Goal: Obtain resource: Download file/media

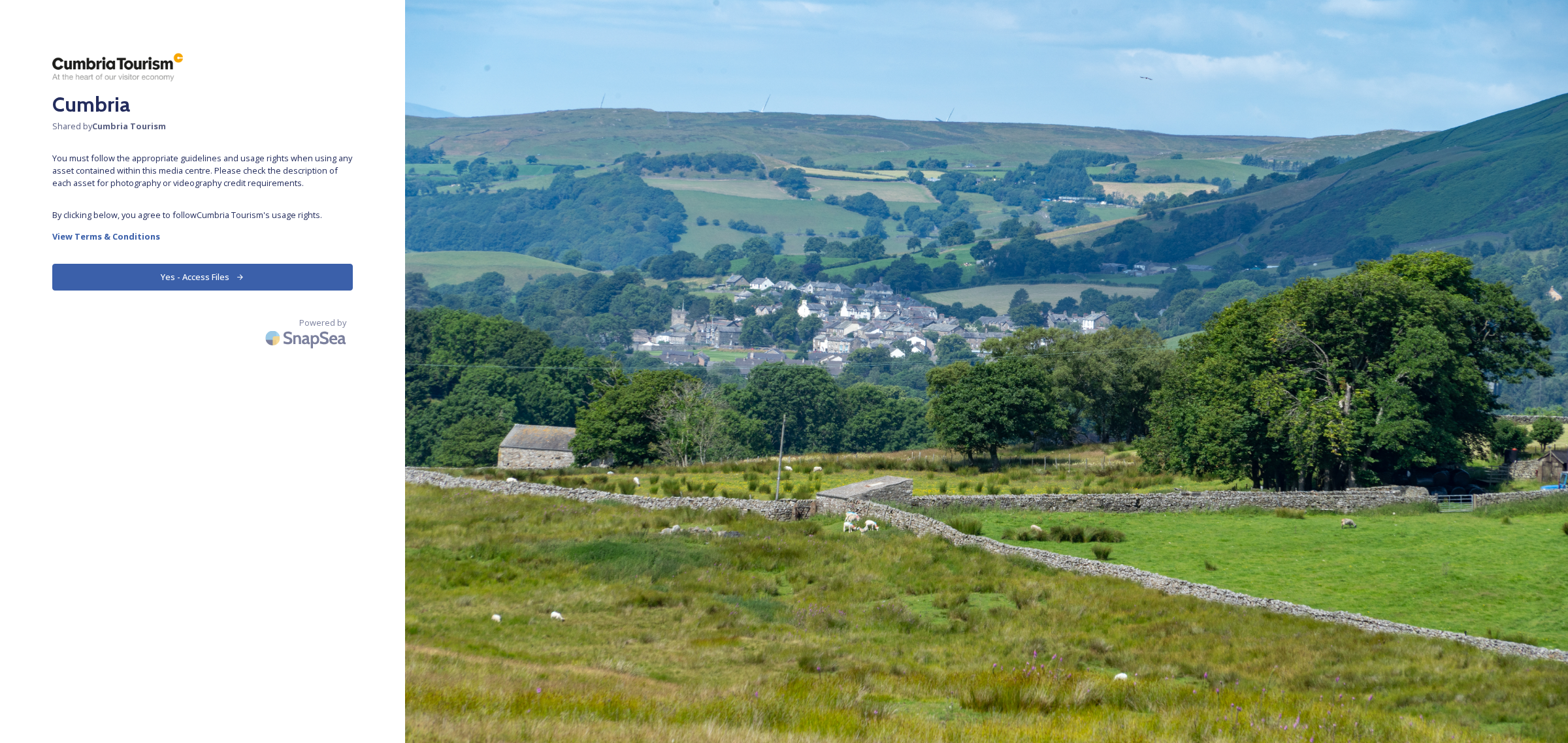
click at [163, 284] on button "Yes - Access Files" at bounding box center [202, 277] width 300 height 26
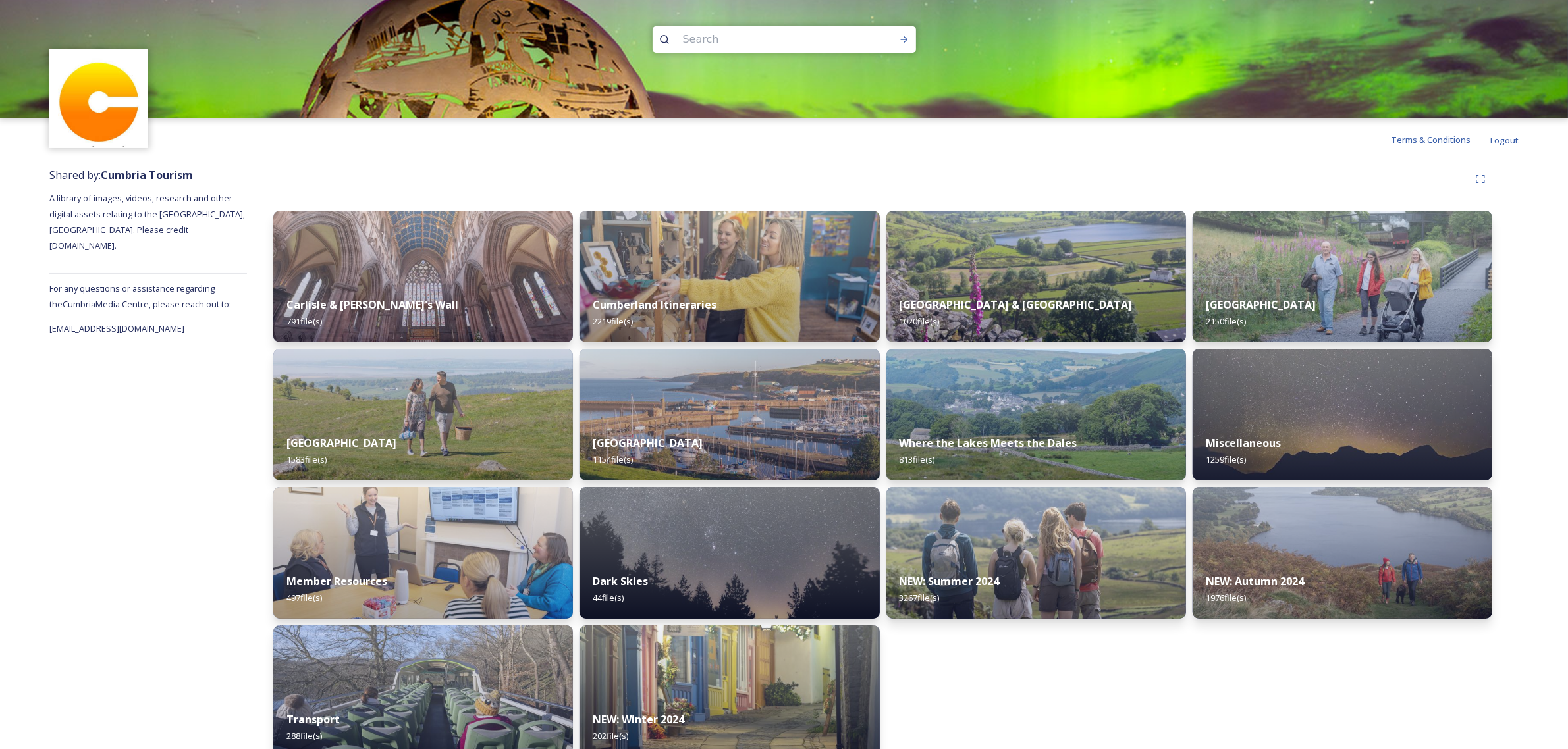
click at [706, 35] on input at bounding box center [766, 39] width 180 height 29
type input "rydal mount"
click at [904, 37] on icon at bounding box center [904, 39] width 8 height 7
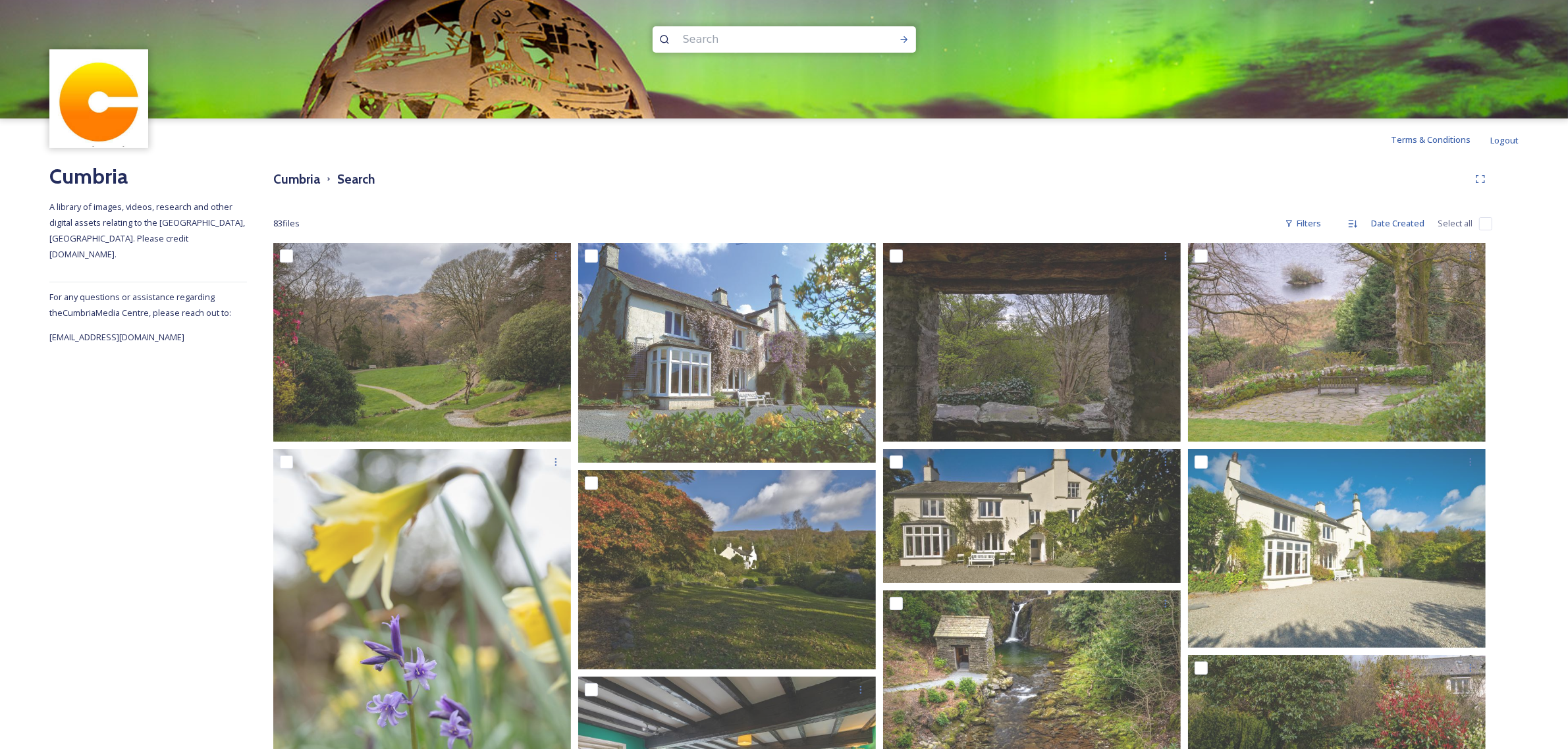
click at [723, 47] on input at bounding box center [766, 39] width 180 height 29
type input "windermere"
click at [899, 37] on icon at bounding box center [904, 39] width 10 height 10
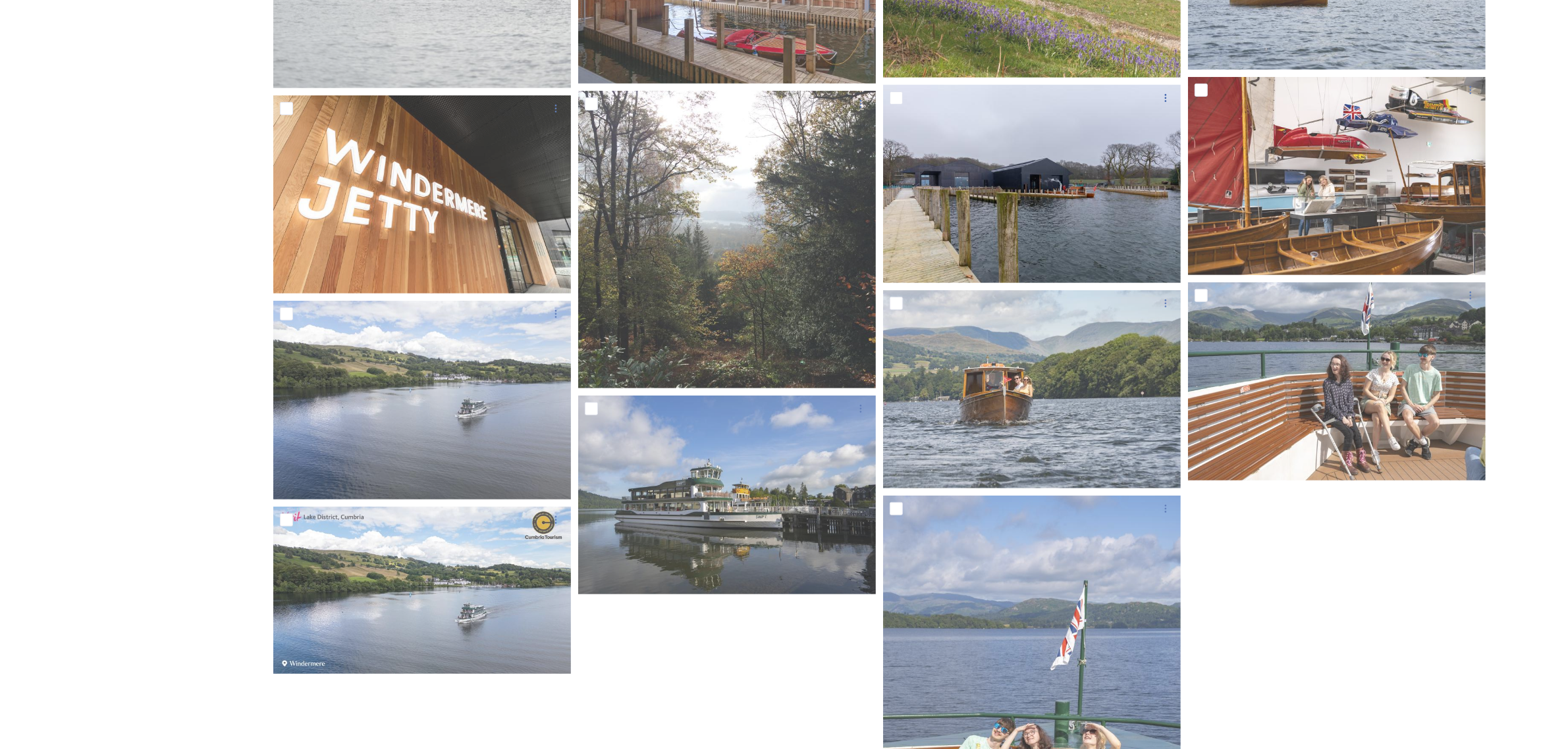
scroll to position [1047, 0]
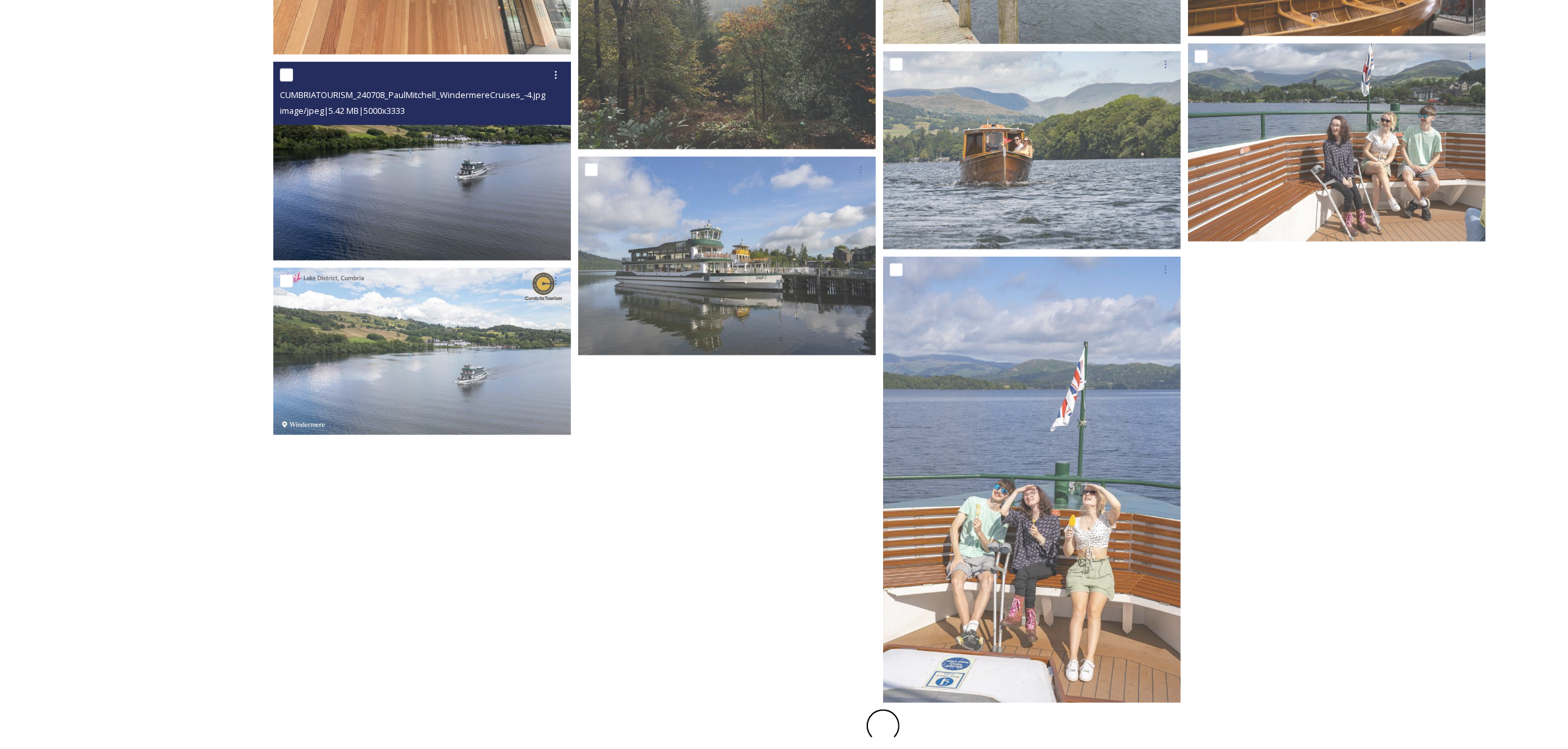
click at [459, 242] on img at bounding box center [422, 161] width 298 height 199
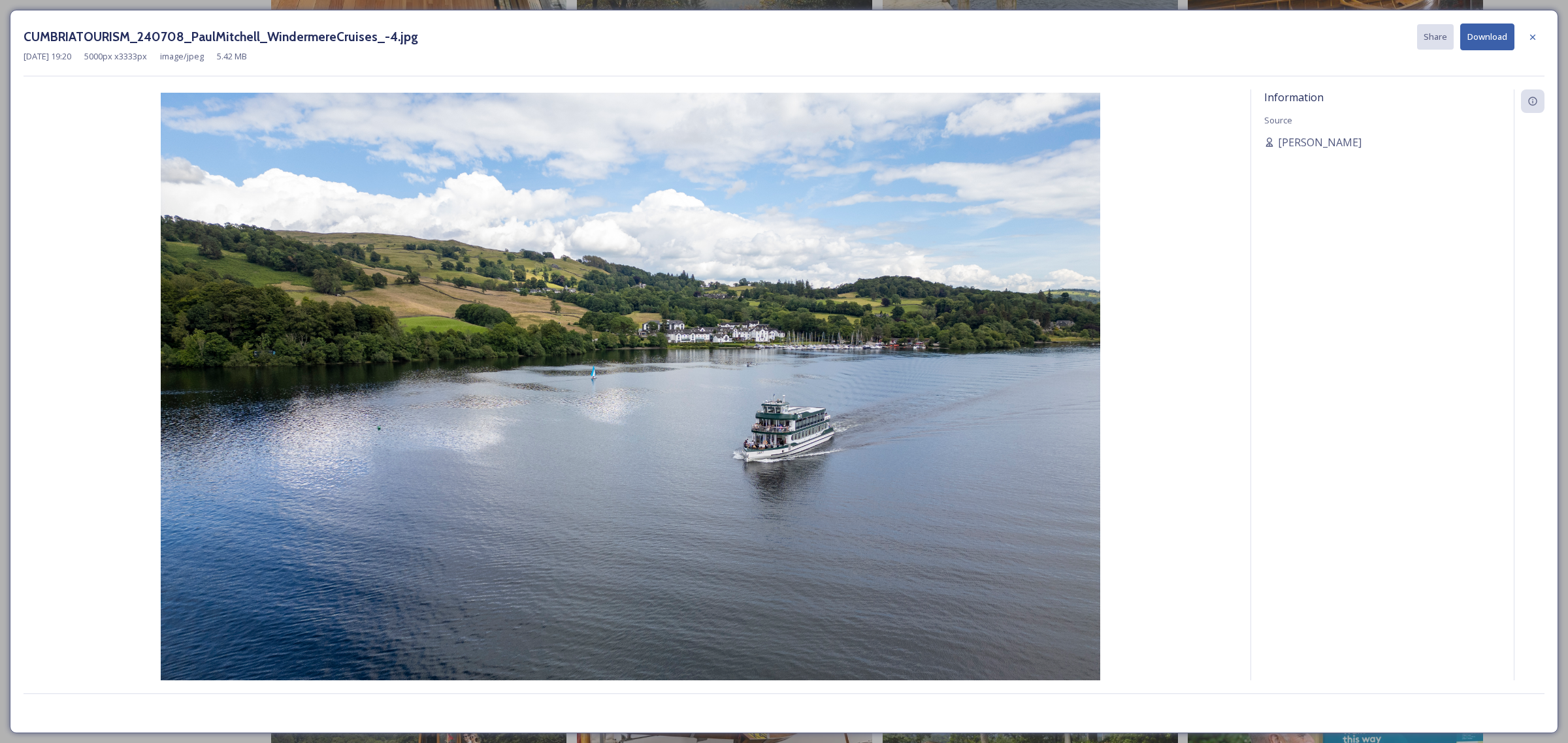
click at [1481, 42] on button "Download" at bounding box center [1487, 37] width 55 height 26
click at [1528, 34] on icon at bounding box center [1532, 37] width 10 height 10
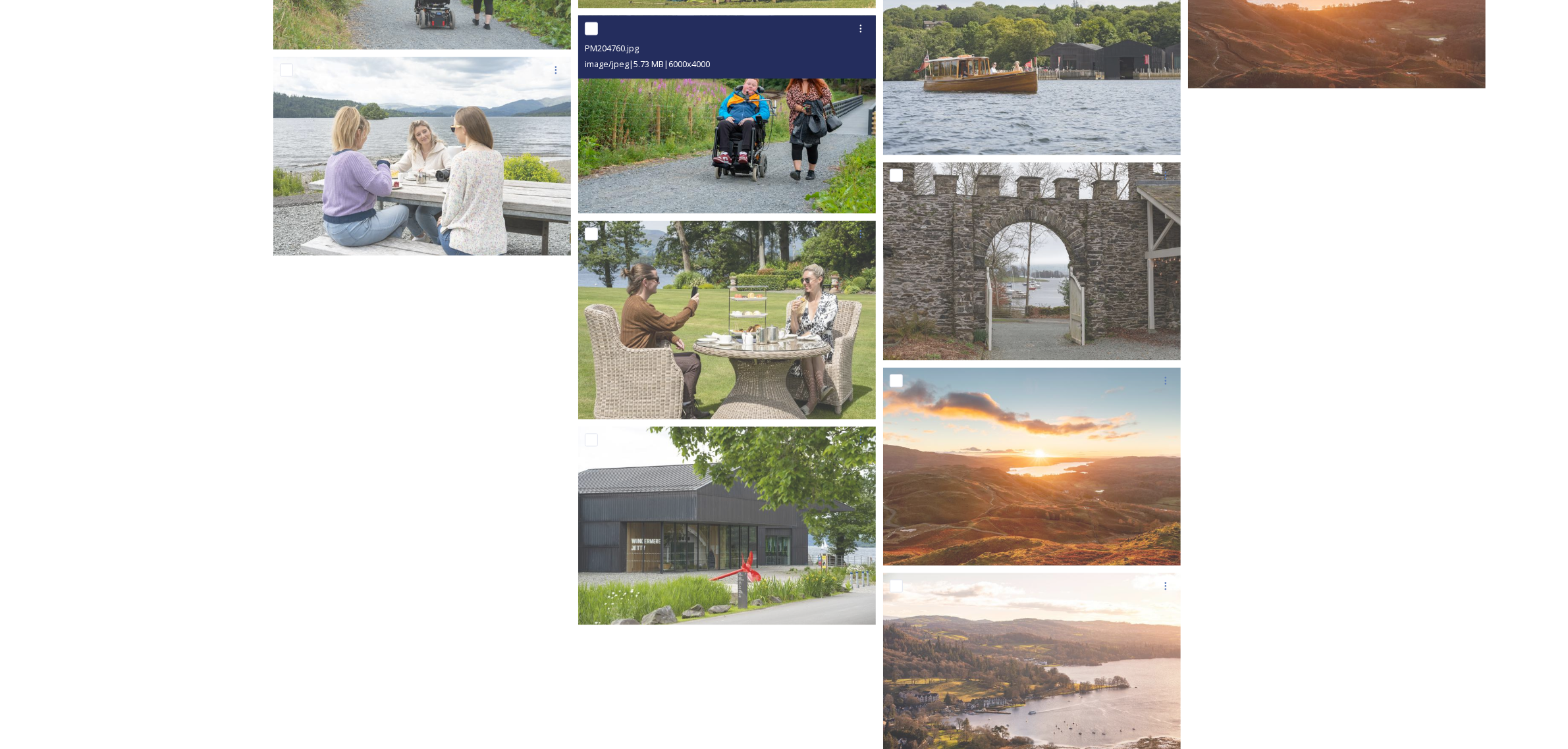
scroll to position [3600, 0]
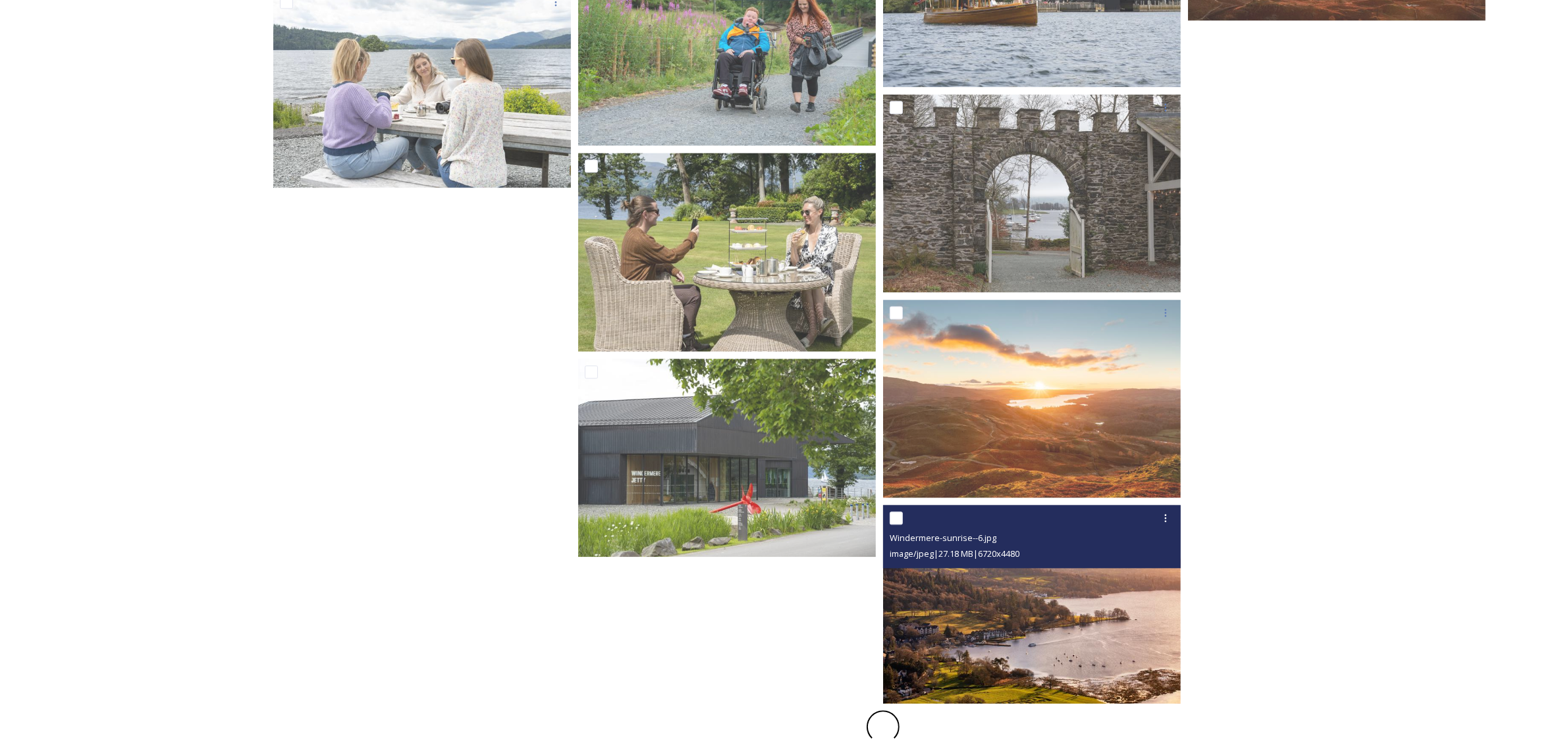
click at [1078, 604] on img at bounding box center [1032, 605] width 298 height 199
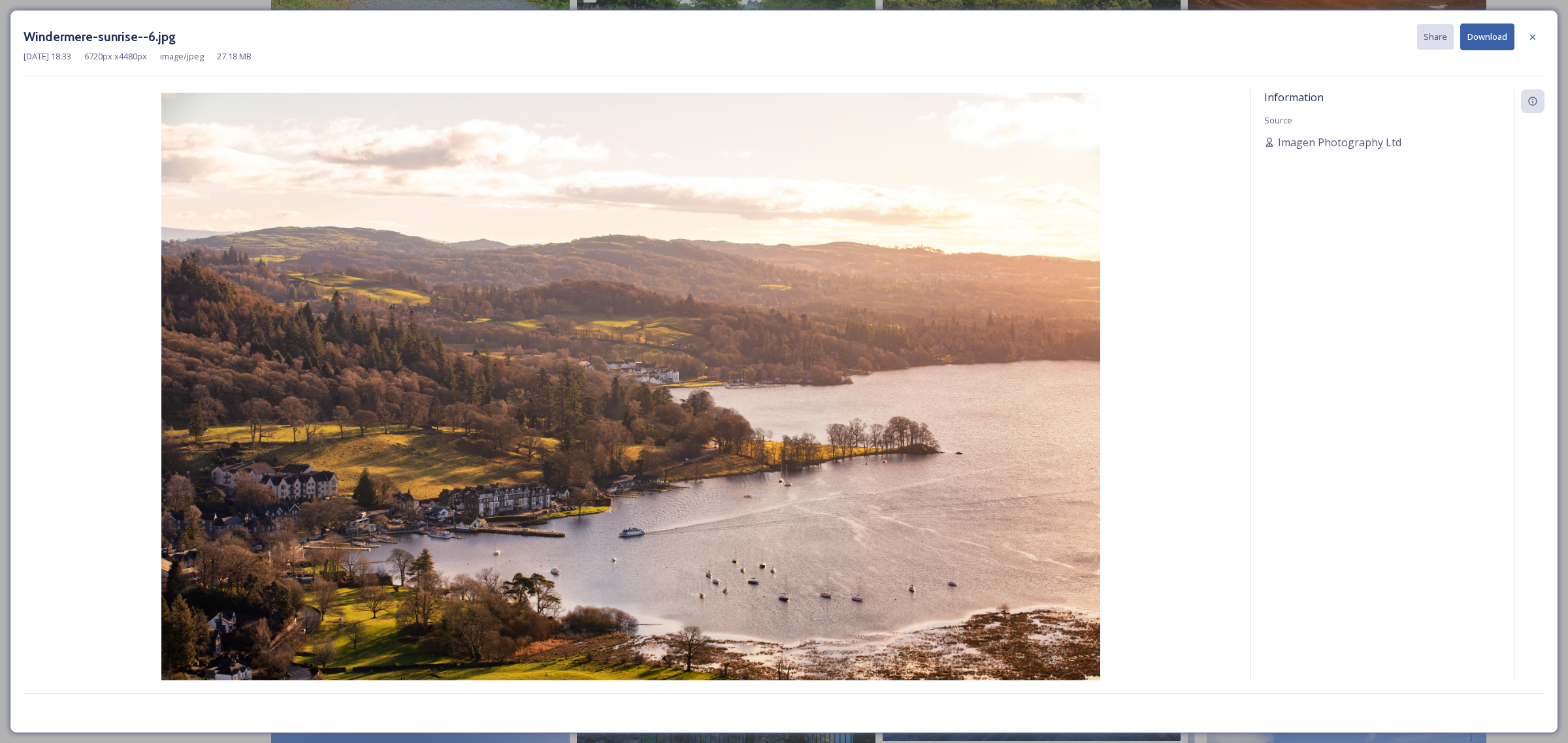
click at [1478, 42] on button "Download" at bounding box center [1487, 37] width 55 height 26
drag, startPoint x: 1527, startPoint y: 40, endPoint x: 1518, endPoint y: 51, distance: 14.2
click at [1527, 40] on div at bounding box center [1532, 37] width 24 height 24
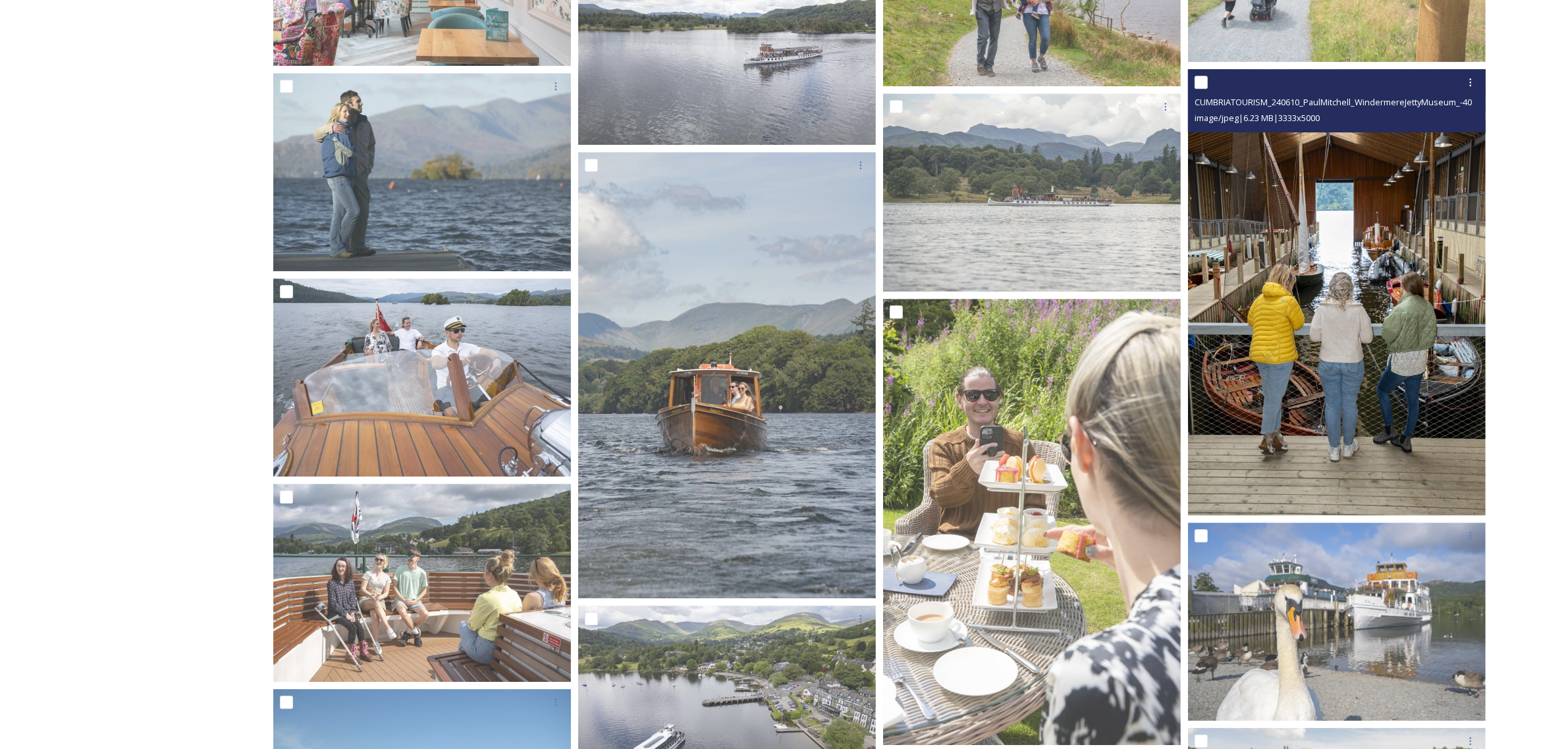
scroll to position [5246, 0]
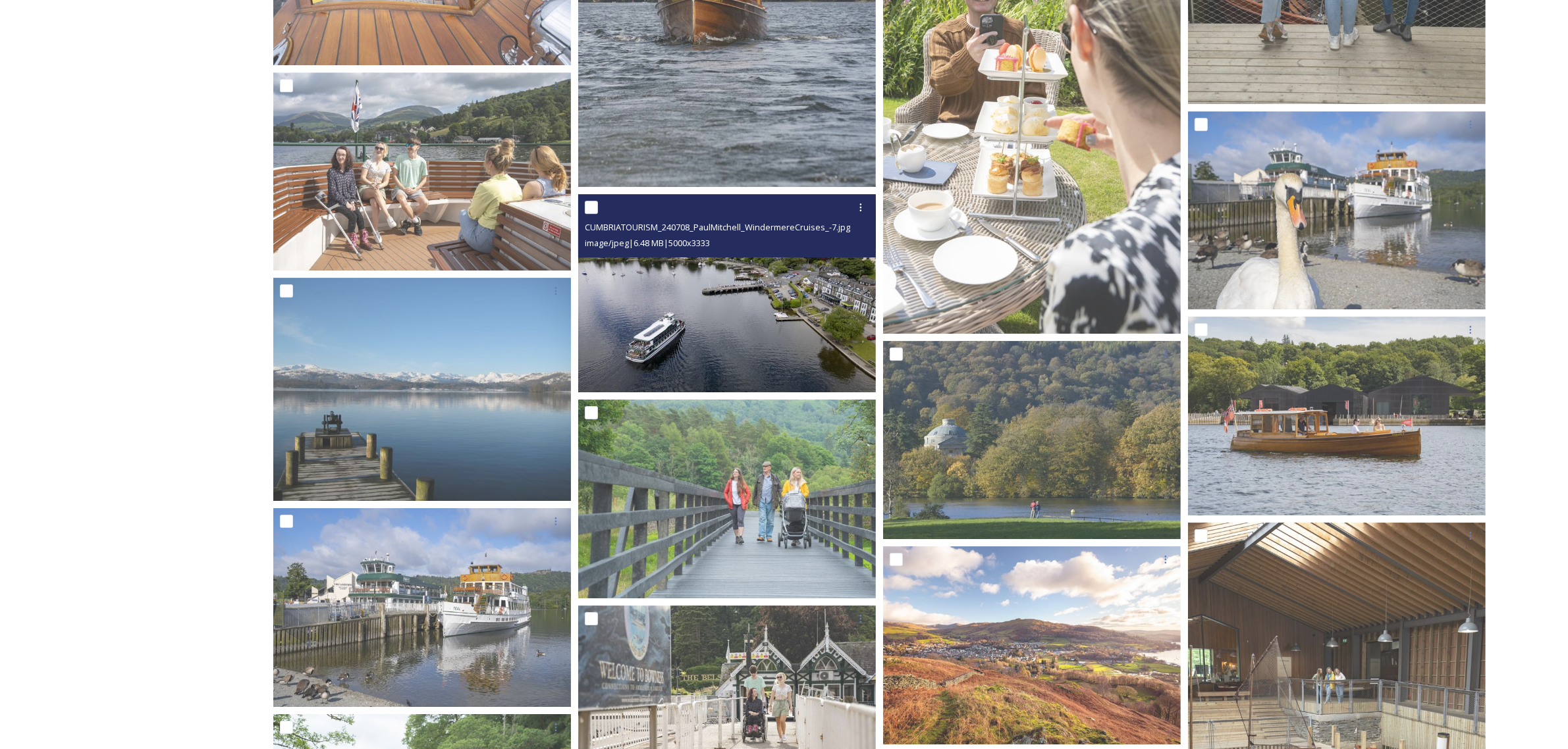
click at [752, 344] on img at bounding box center [727, 294] width 298 height 199
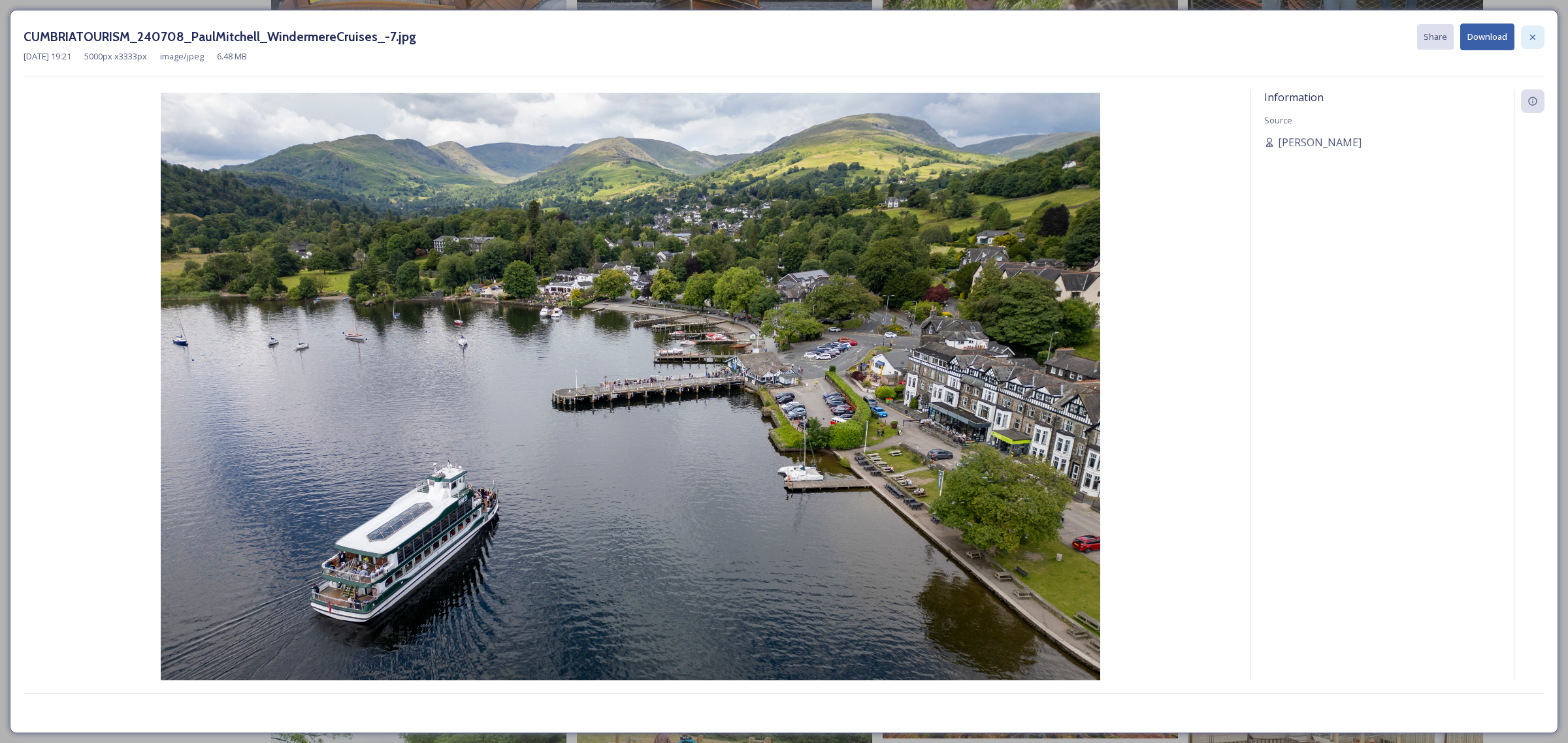
click at [1532, 40] on icon at bounding box center [1532, 37] width 10 height 10
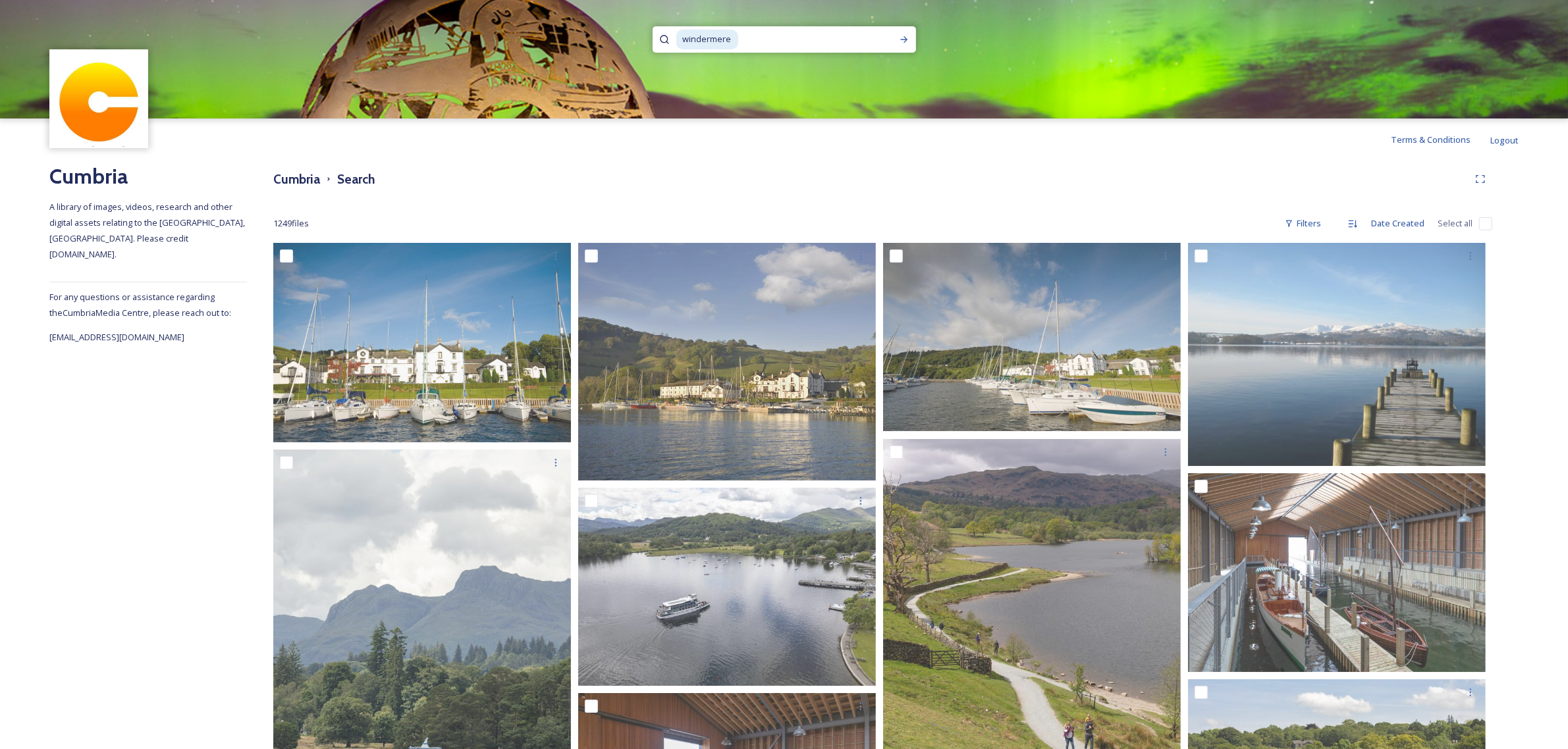
click at [769, 44] on input at bounding box center [813, 39] width 149 height 29
click at [845, 44] on input at bounding box center [813, 39] width 149 height 29
drag, startPoint x: 845, startPoint y: 44, endPoint x: 775, endPoint y: 38, distance: 70.3
click at [831, 44] on input at bounding box center [813, 39] width 149 height 29
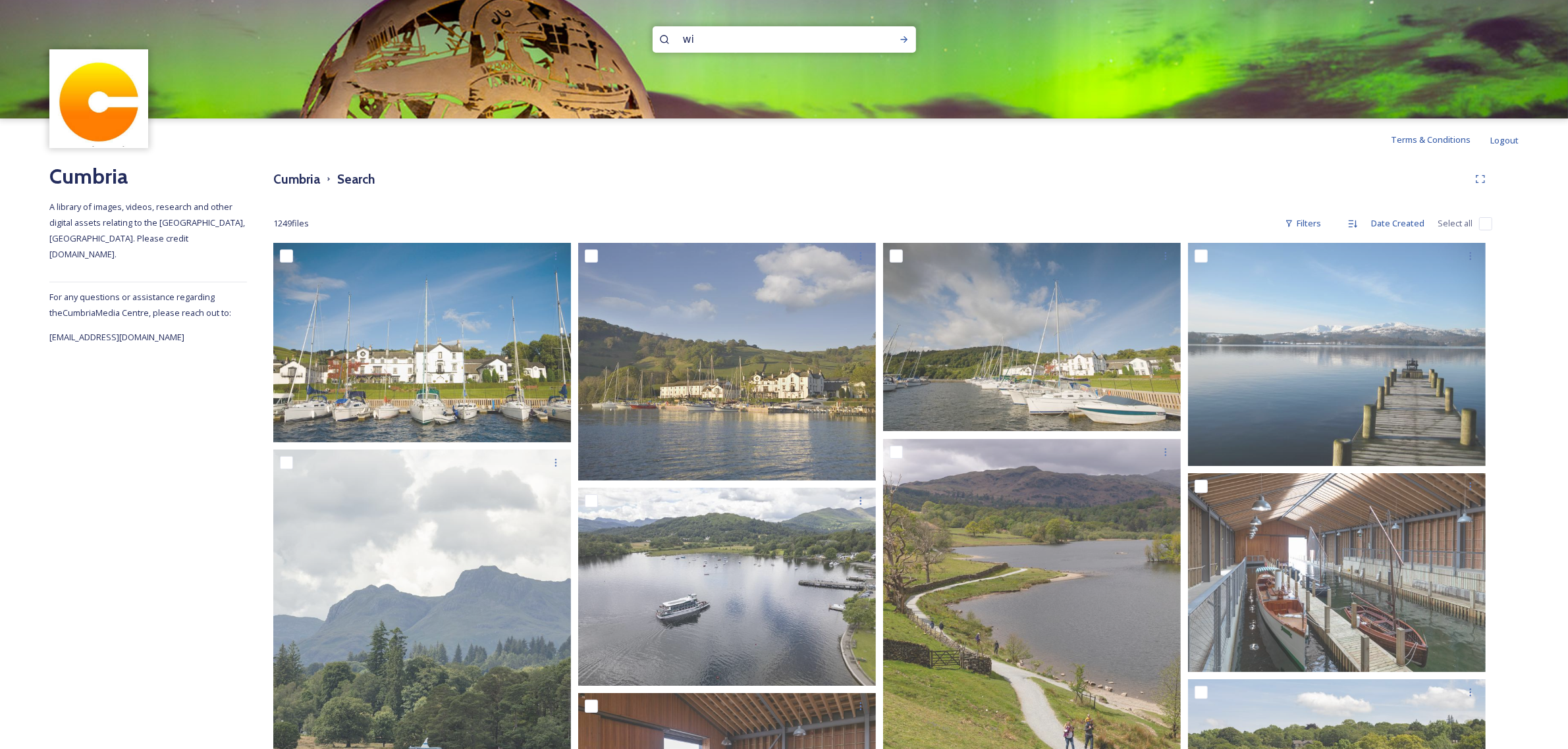
type input "w"
type input "haverthwaite"
click at [902, 40] on icon at bounding box center [904, 39] width 10 height 10
